Goal: Navigation & Orientation: Go to known website

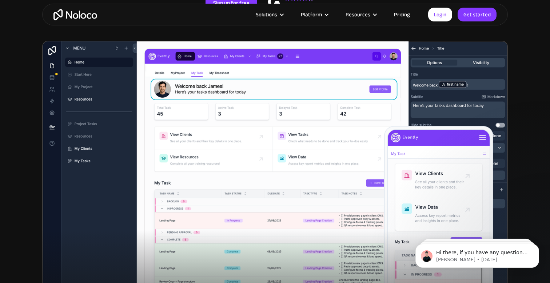
scroll to position [190, 0]
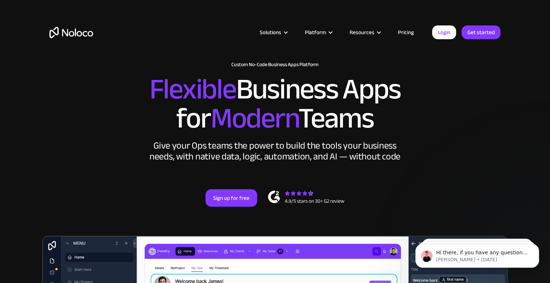
click at [83, 32] on img "home" at bounding box center [71, 32] width 44 height 11
